Goal: Information Seeking & Learning: Learn about a topic

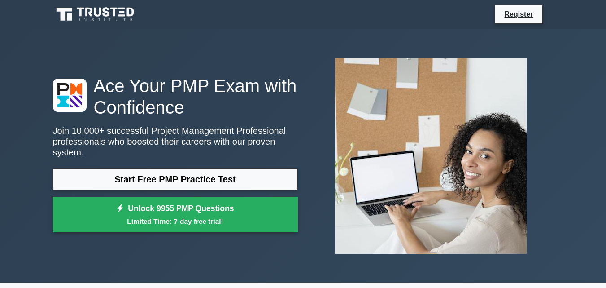
click at [185, 168] on link "Start Free PMP Practice Test" at bounding box center [175, 179] width 245 height 22
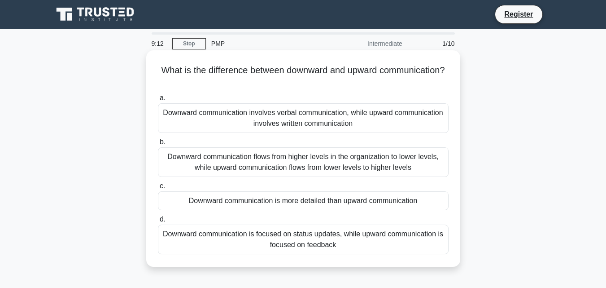
scroll to position [11, 0]
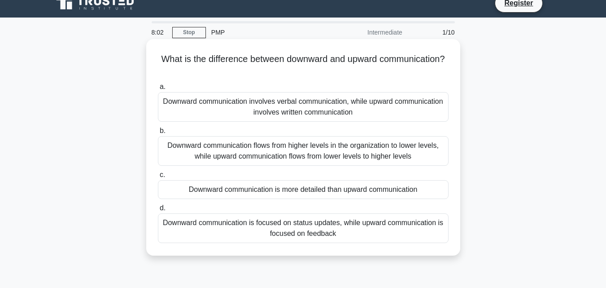
click at [319, 232] on div "Downward communication is focused on status updates, while upward communication…" at bounding box center [303, 228] width 291 height 30
click at [158, 211] on input "d. Downward communication is focused on status updates, while upward communicat…" at bounding box center [158, 208] width 0 height 6
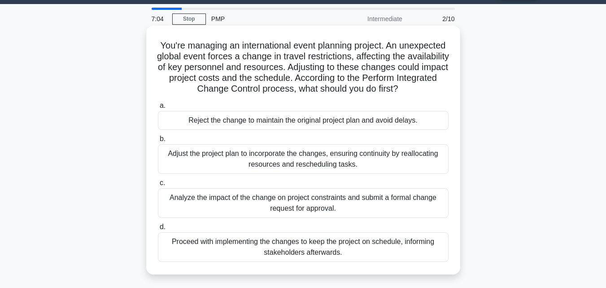
scroll to position [24, 0]
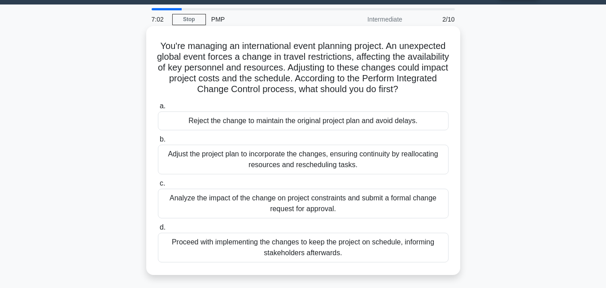
click at [303, 213] on div "Analyze the impact of the change on project constraints and submit a formal cha…" at bounding box center [303, 203] width 291 height 30
click at [158, 186] on input "c. Analyze the impact of the change on project constraints and submit a formal …" at bounding box center [158, 183] width 0 height 6
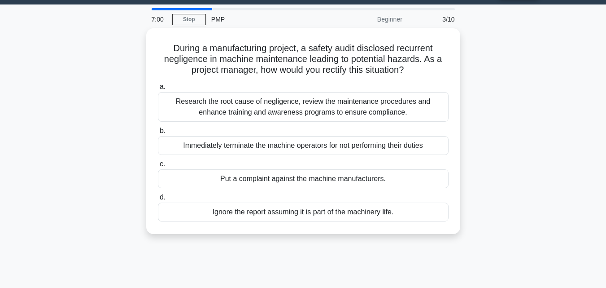
scroll to position [0, 0]
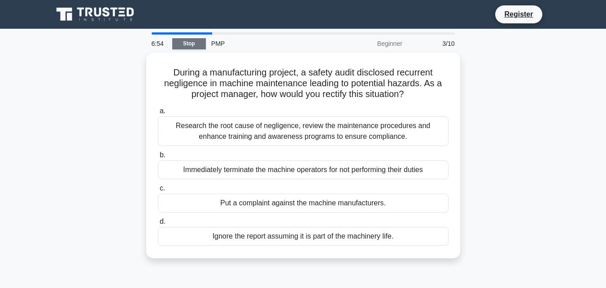
click at [190, 42] on link "Stop" at bounding box center [189, 43] width 34 height 11
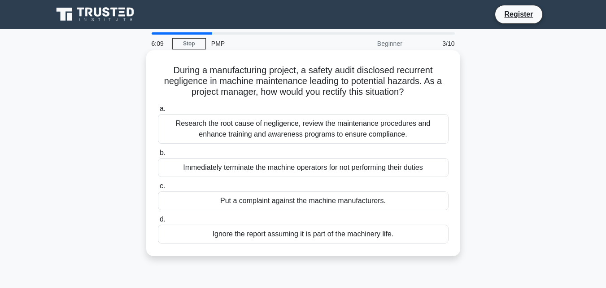
click at [292, 126] on div "Research the root cause of negligence, review the maintenance procedures and en…" at bounding box center [303, 129] width 291 height 30
click at [158, 112] on input "a. Research the root cause of negligence, review the maintenance procedures and…" at bounding box center [158, 109] width 0 height 6
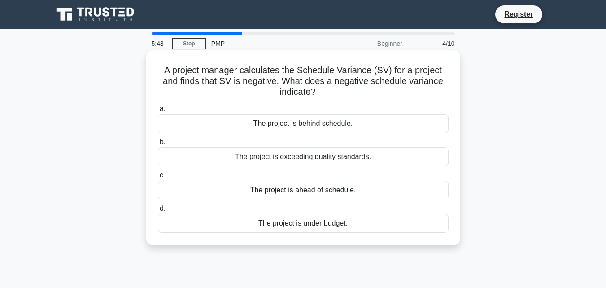
click at [323, 157] on div "The project is exceeding quality standards." at bounding box center [303, 156] width 291 height 19
click at [158, 145] on input "b. The project is exceeding quality standards." at bounding box center [158, 142] width 0 height 6
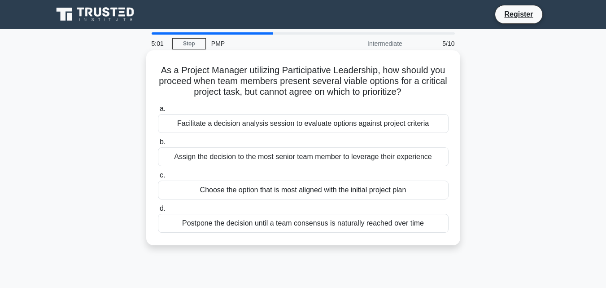
click at [273, 157] on div "Assign the decision to the most senior team member to leverage their experience" at bounding box center [303, 156] width 291 height 19
click at [158, 145] on input "b. Assign the decision to the most senior team member to leverage their experie…" at bounding box center [158, 142] width 0 height 6
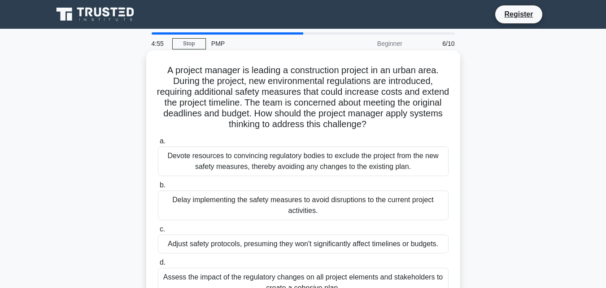
click at [288, 82] on h5 "A project manager is leading a construction project in an urban area. During th…" at bounding box center [303, 98] width 293 height 66
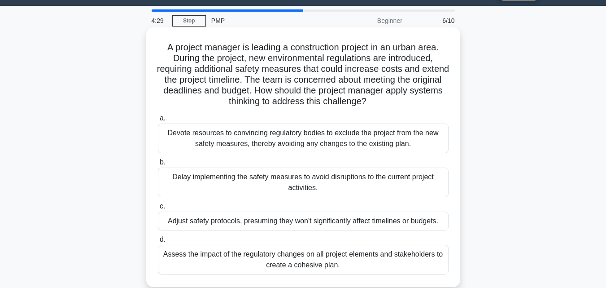
scroll to position [24, 0]
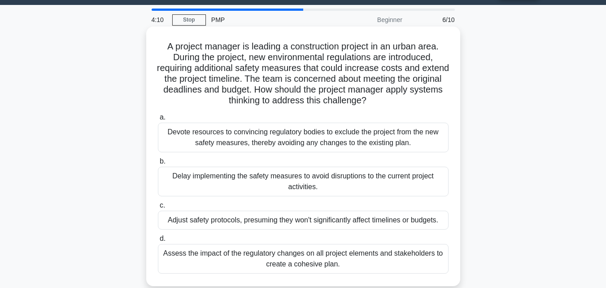
click at [297, 261] on div "Assess the impact of the regulatory changes on all project elements and stakeho…" at bounding box center [303, 259] width 291 height 30
click at [158, 241] on input "d. Assess the impact of the regulatory changes on all project elements and stak…" at bounding box center [158, 239] width 0 height 6
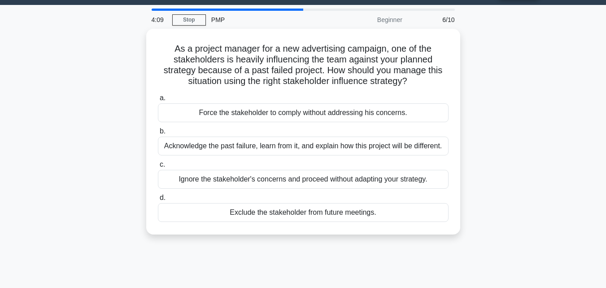
scroll to position [0, 0]
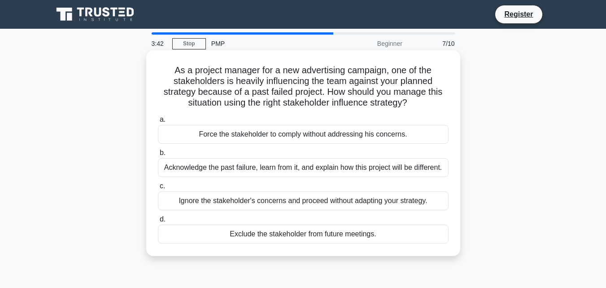
click at [280, 165] on div "Acknowledge the past failure, learn from it, and explain how this project will …" at bounding box center [303, 167] width 291 height 19
click at [158, 156] on input "b. Acknowledge the past failure, learn from it, and explain how this project wi…" at bounding box center [158, 153] width 0 height 6
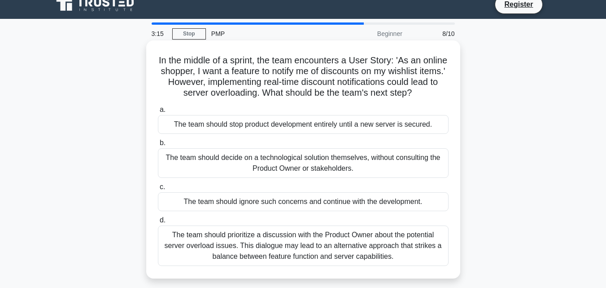
scroll to position [11, 0]
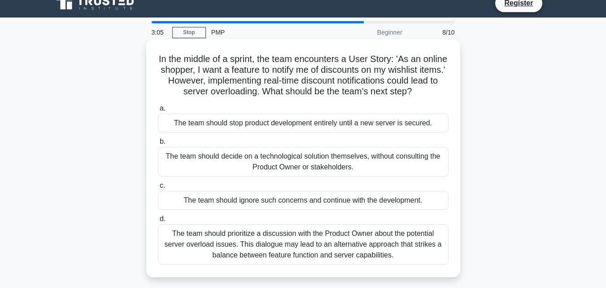
click at [290, 248] on div "The team should prioritize a discussion with the Product Owner about the potent…" at bounding box center [303, 244] width 291 height 40
click at [158, 222] on input "d. The team should prioritize a discussion with the Product Owner about the pot…" at bounding box center [158, 219] width 0 height 6
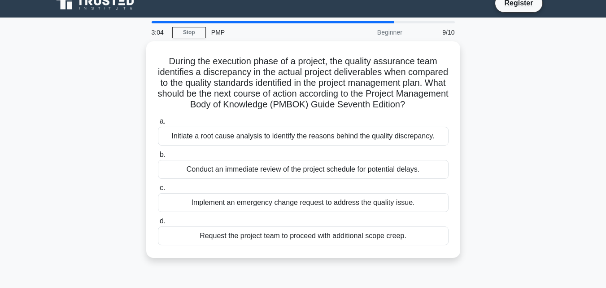
scroll to position [0, 0]
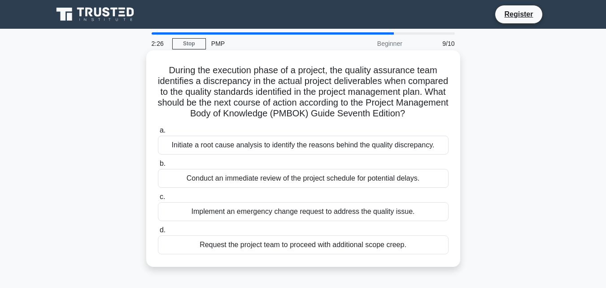
click at [323, 153] on div "Initiate a root cause analysis to identify the reasons behind the quality discr…" at bounding box center [303, 145] width 291 height 19
click at [158, 133] on input "a. Initiate a root cause analysis to identify the reasons behind the quality di…" at bounding box center [158, 130] width 0 height 6
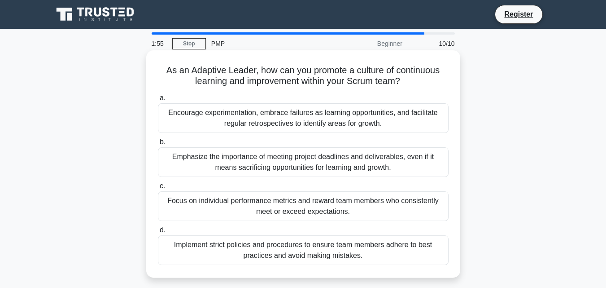
click at [293, 119] on div "Encourage experimentation, embrace failures as learning opportunities, and faci…" at bounding box center [303, 118] width 291 height 30
click at [158, 101] on input "a. Encourage experimentation, embrace failures as learning opportunities, and f…" at bounding box center [158, 98] width 0 height 6
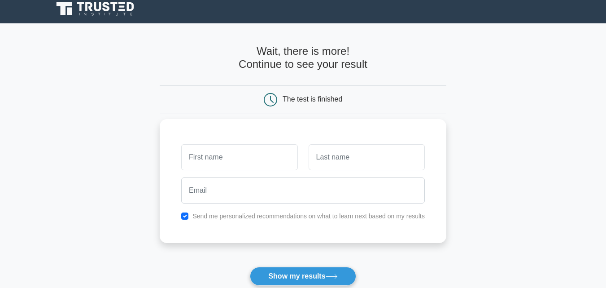
scroll to position [16, 0]
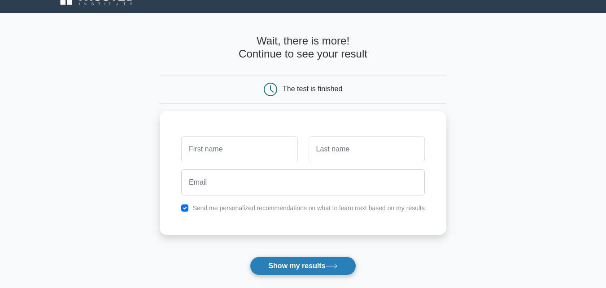
click at [291, 263] on button "Show my results" at bounding box center [303, 265] width 106 height 19
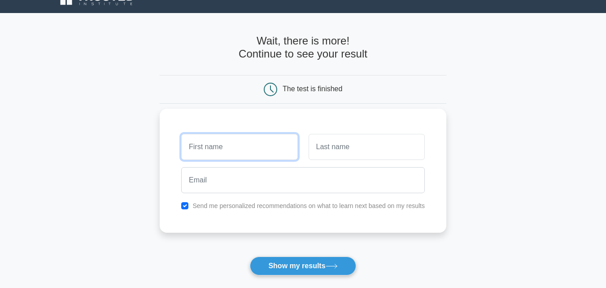
click at [248, 149] on input "text" at bounding box center [239, 147] width 116 height 26
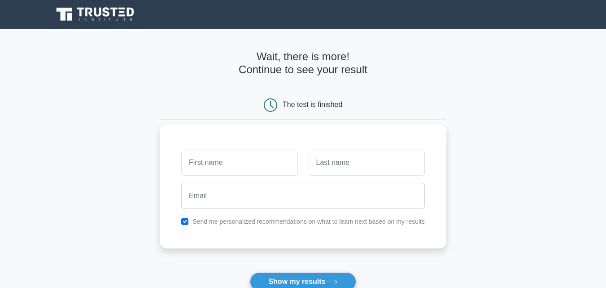
click at [247, 170] on input "text" at bounding box center [239, 162] width 116 height 26
type input "piyumika"
click at [354, 148] on div at bounding box center [366, 162] width 127 height 33
click at [353, 157] on input "text" at bounding box center [367, 162] width 116 height 26
type input "madhu"
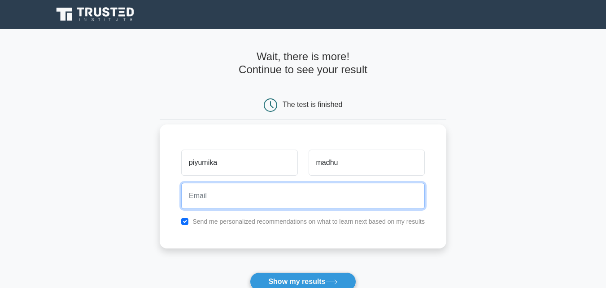
click at [234, 201] on input "email" at bounding box center [303, 196] width 244 height 26
type input "madhushanipm10@gmail.com"
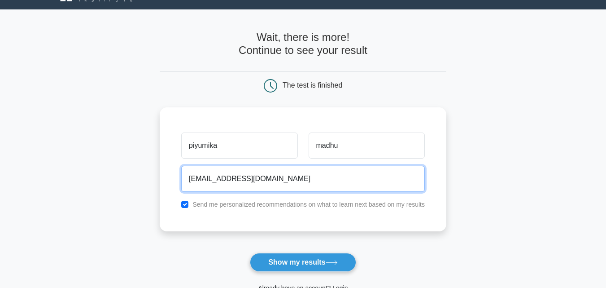
scroll to position [22, 0]
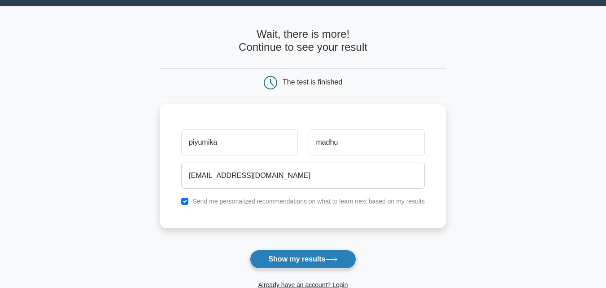
click at [296, 258] on button "Show my results" at bounding box center [303, 258] width 106 height 19
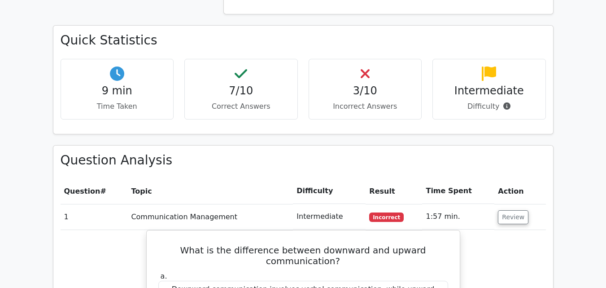
scroll to position [655, 0]
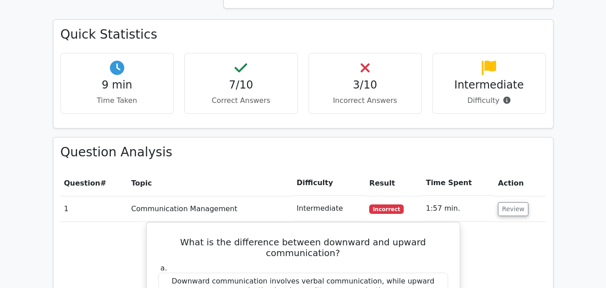
click at [381, 204] on span "Incorrect" at bounding box center [386, 208] width 35 height 9
click at [508, 202] on button "Review" at bounding box center [513, 209] width 31 height 14
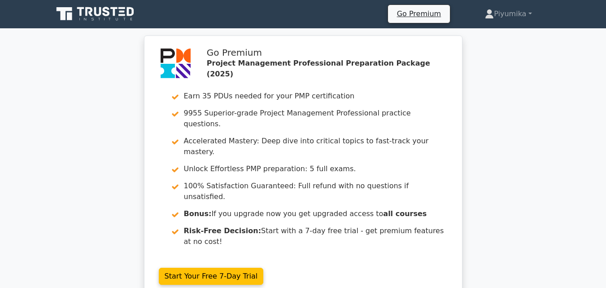
scroll to position [0, 0]
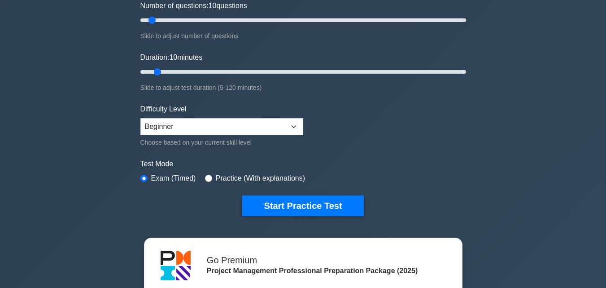
scroll to position [130, 0]
